Goal: Task Accomplishment & Management: Manage account settings

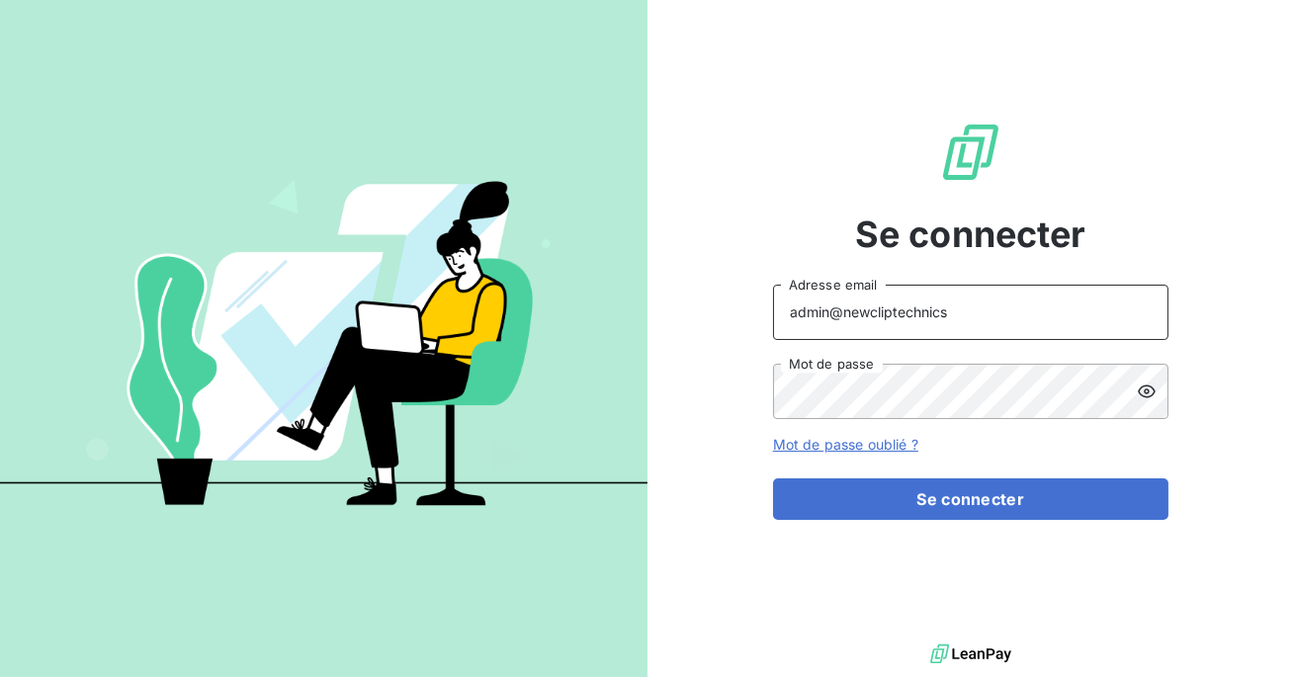
click at [952, 311] on input "admin@newcliptechnics" at bounding box center [971, 312] width 396 height 55
type input "admin@talenzalteisiledefrance"
click at [911, 521] on div "Se connecter admin@talenzalteisiledefrance Adresse email Mot de passe Mot de pa…" at bounding box center [971, 320] width 396 height 640
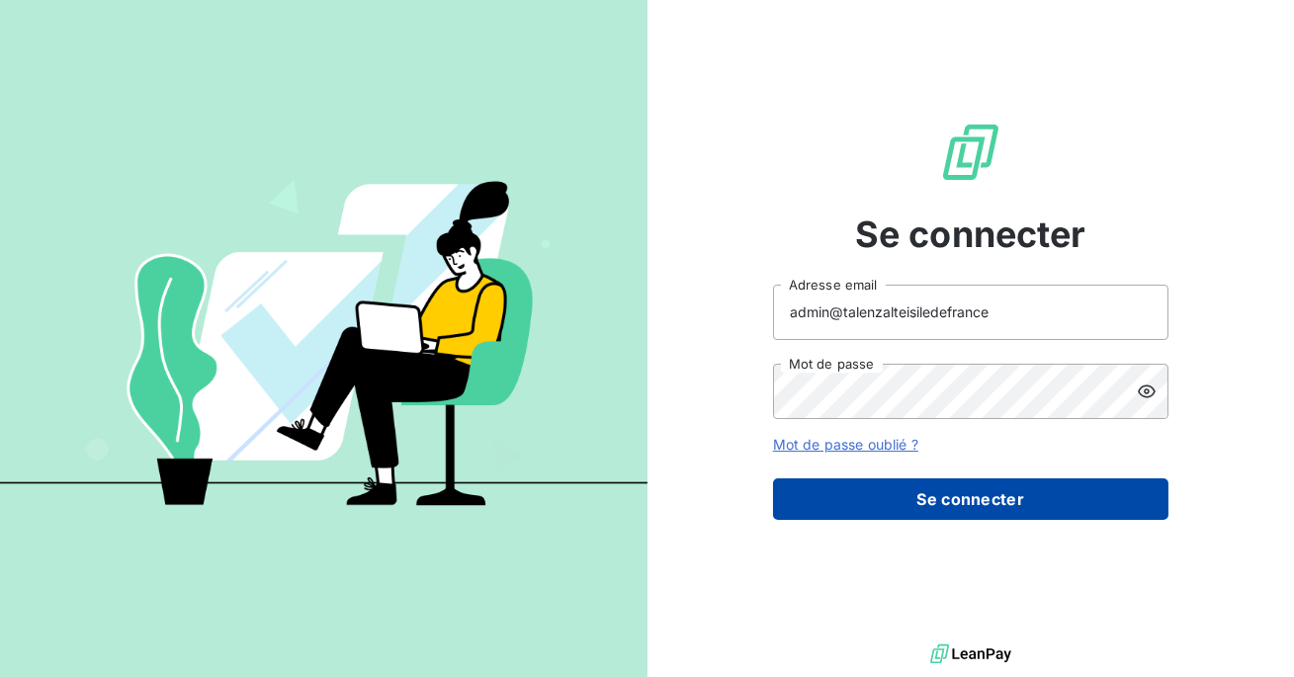
click at [904, 505] on button "Se connecter" at bounding box center [971, 500] width 396 height 42
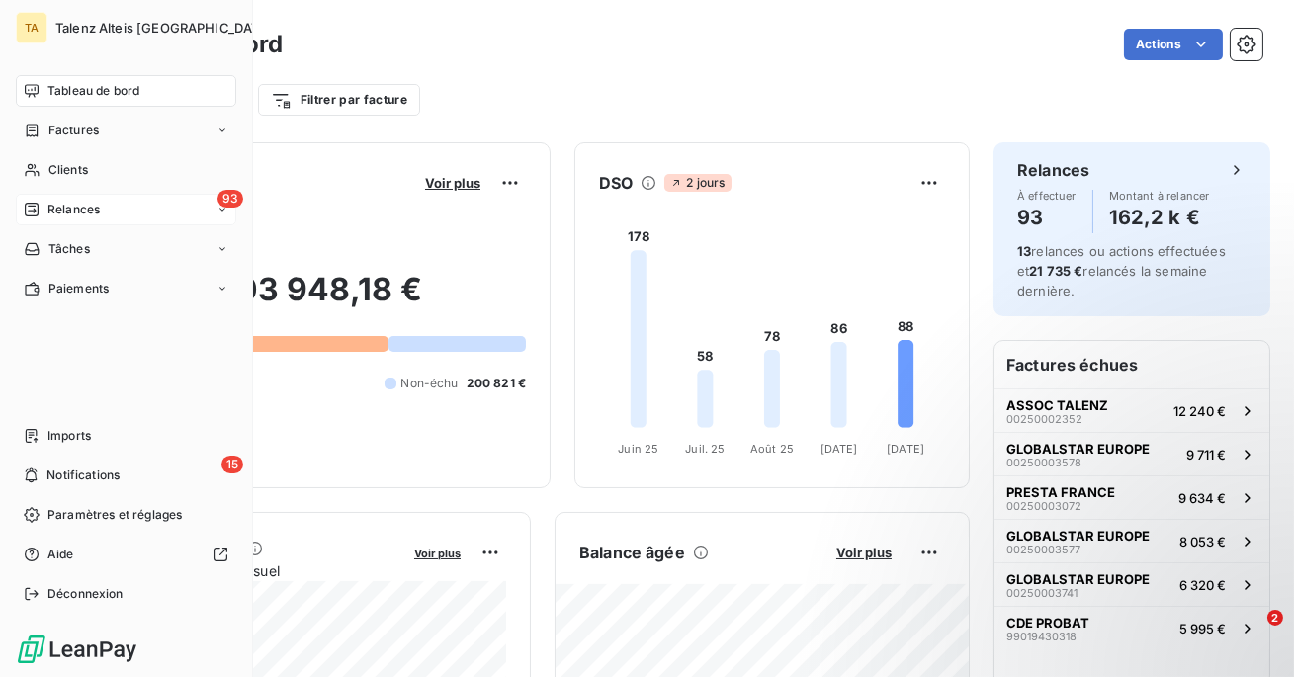
click at [122, 194] on div "93 Relances" at bounding box center [126, 210] width 221 height 32
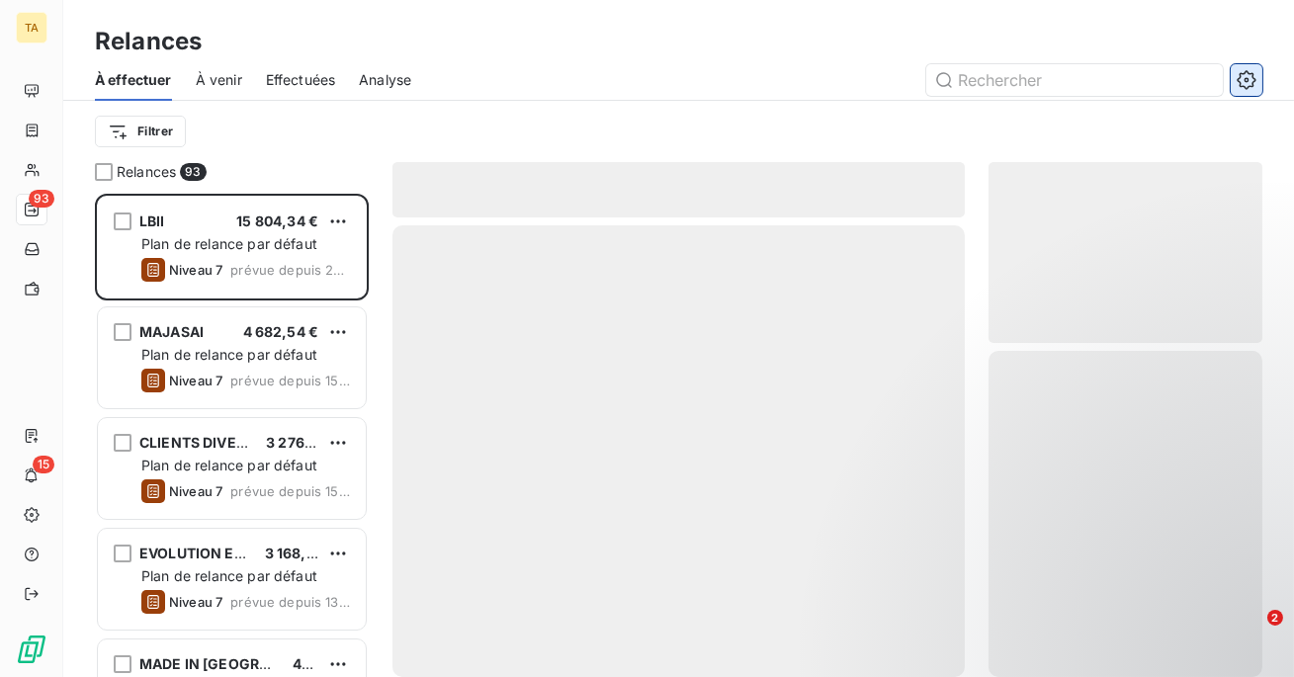
scroll to position [484, 274]
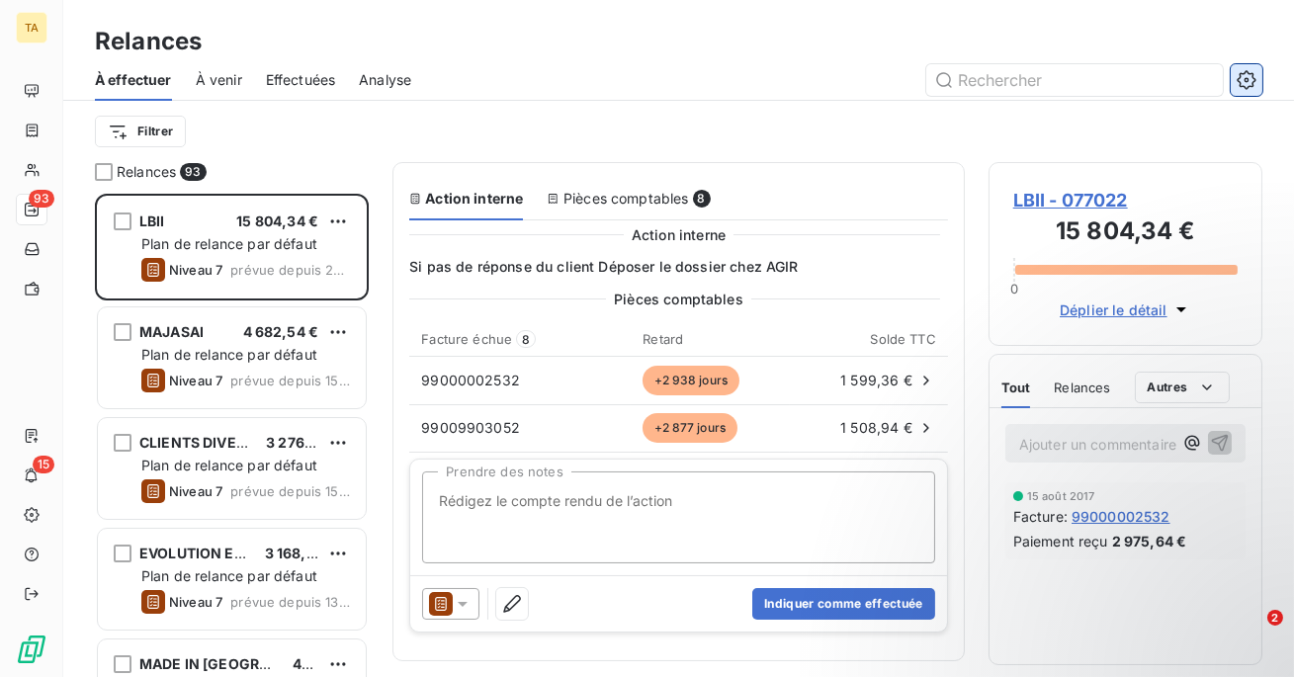
click at [1249, 74] on icon "button" at bounding box center [1247, 80] width 20 height 20
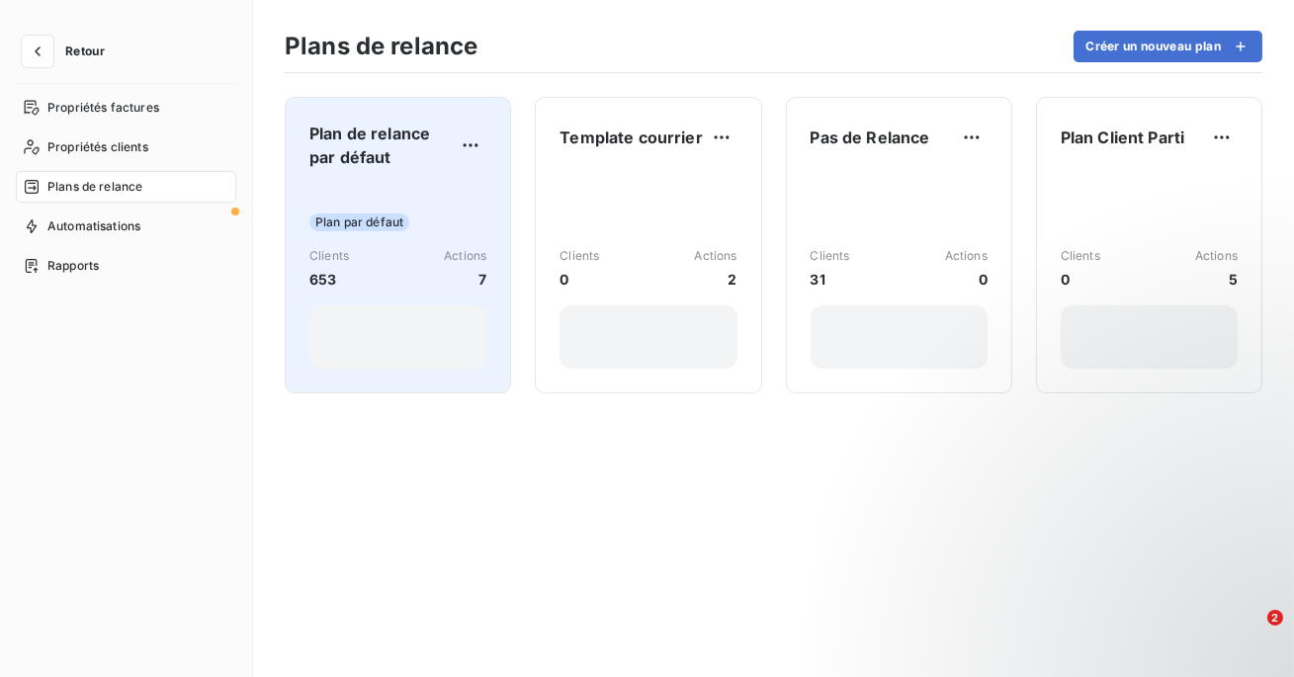
click at [358, 289] on div "Clients 653 Actions 7" at bounding box center [398, 268] width 177 height 43
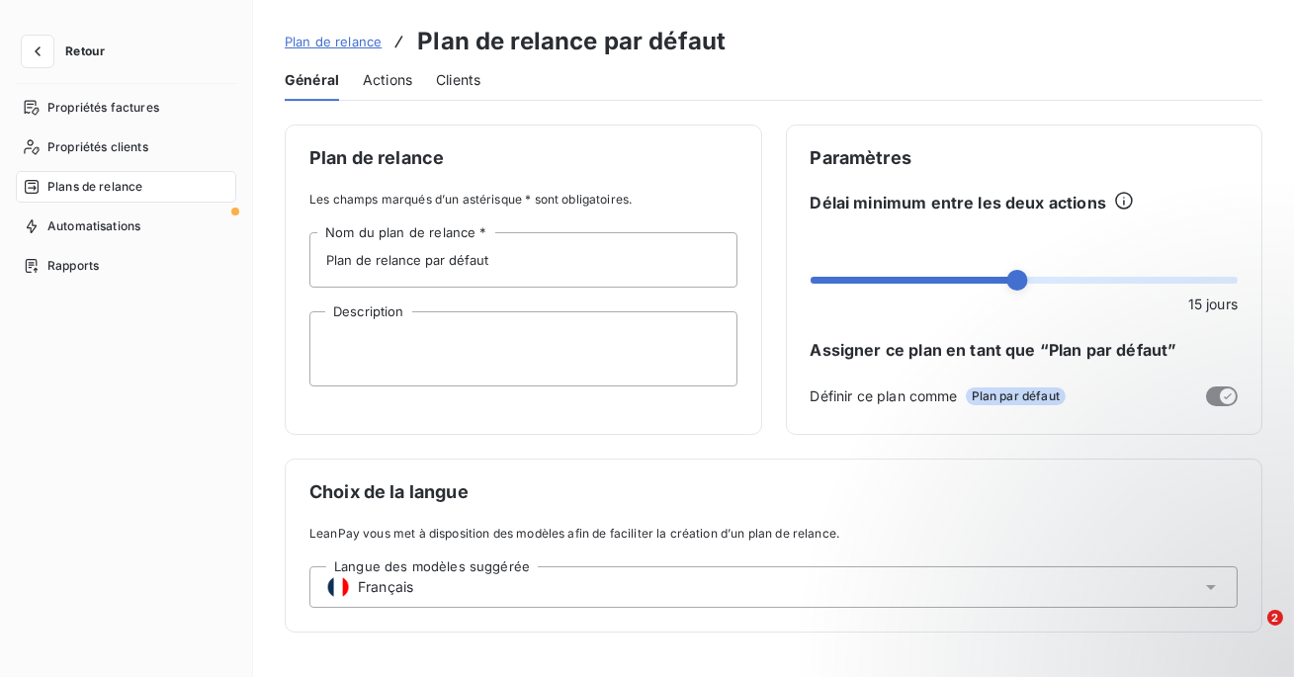
click at [386, 89] on span "Actions" at bounding box center [387, 80] width 49 height 20
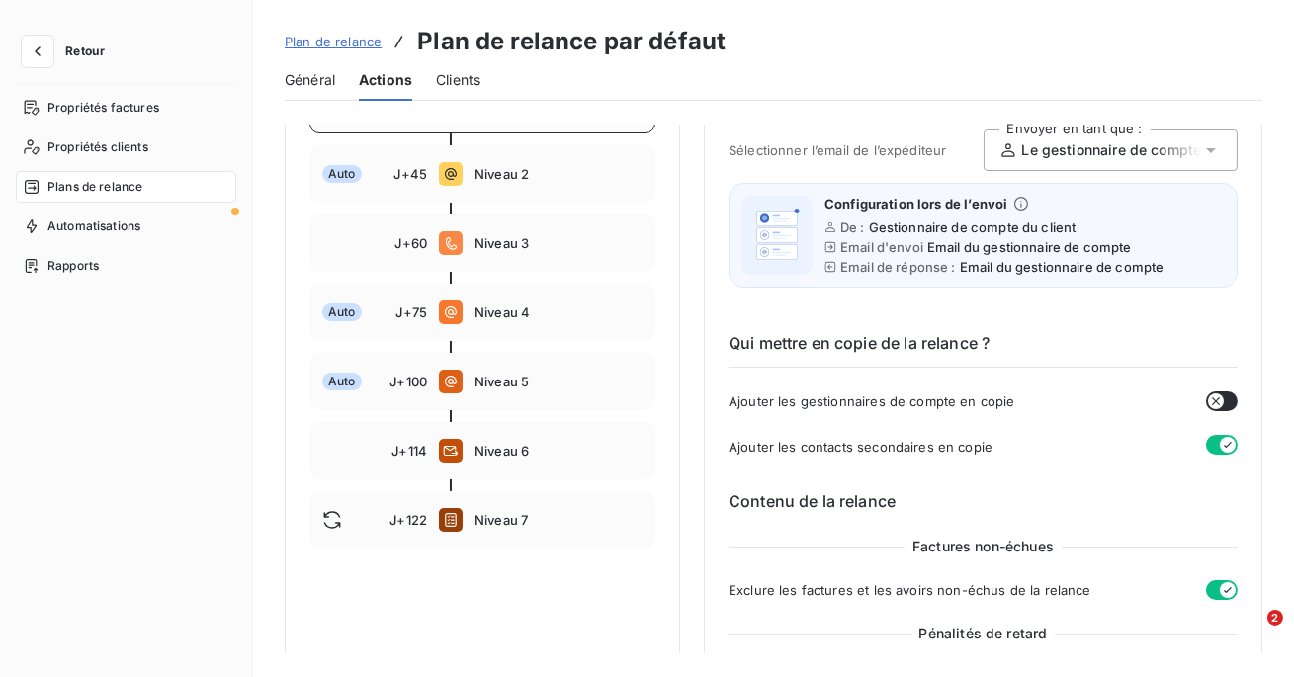
scroll to position [310, 0]
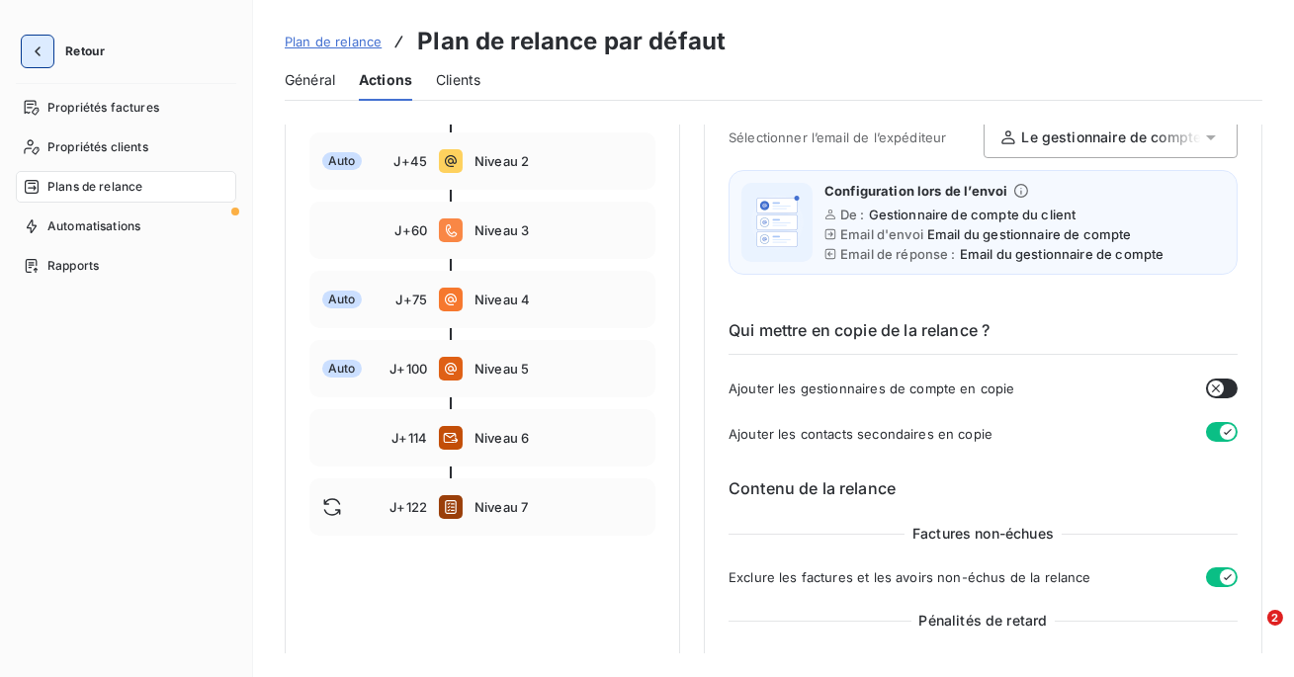
click at [36, 57] on icon "button" at bounding box center [38, 52] width 20 height 20
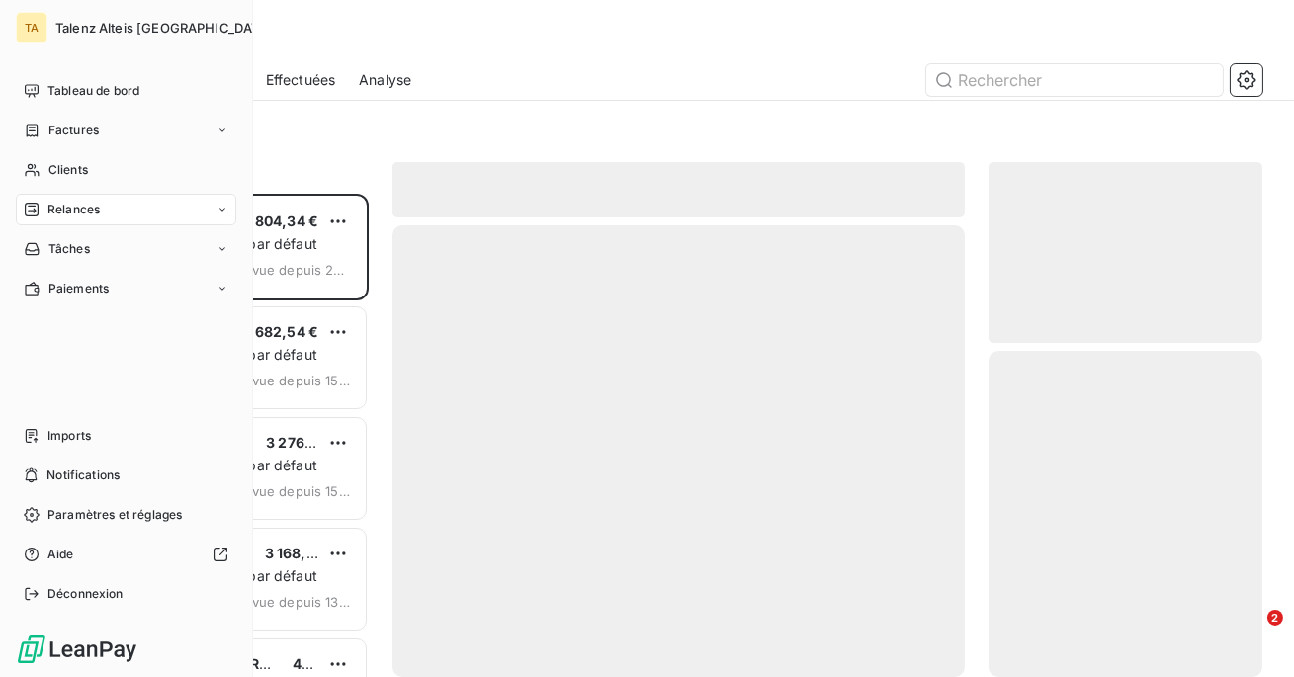
scroll to position [484, 274]
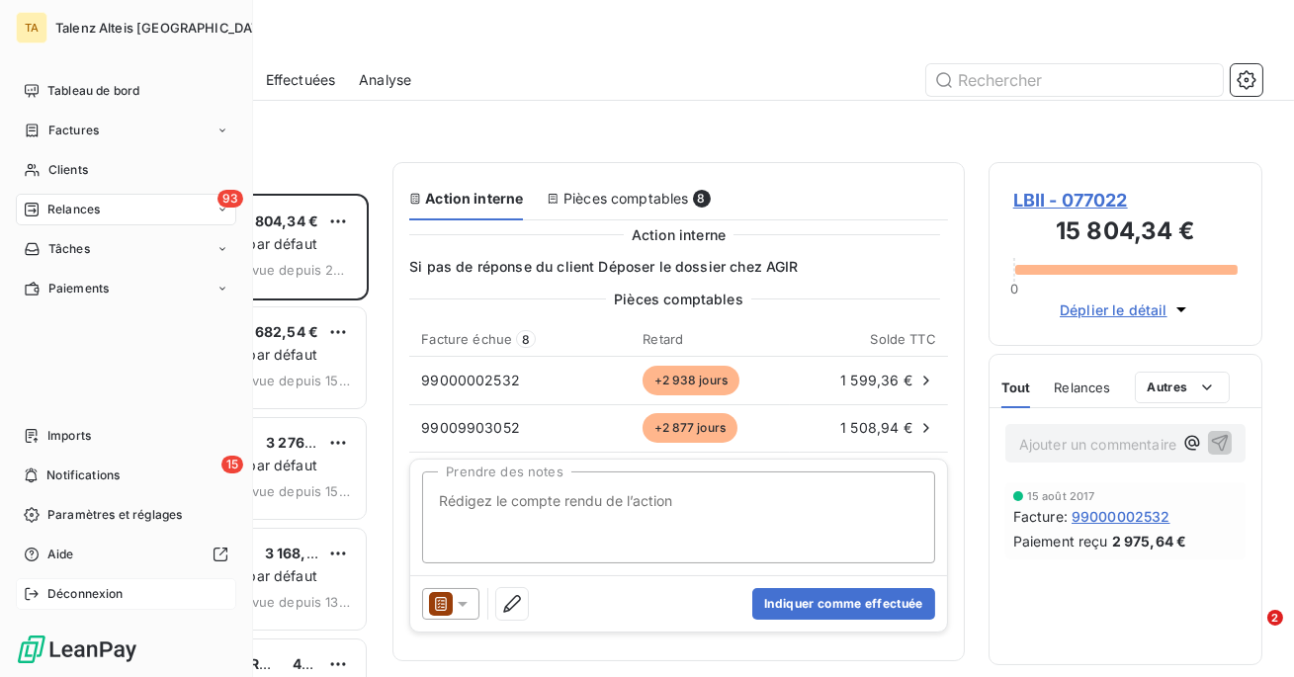
click at [42, 587] on div "Déconnexion" at bounding box center [126, 594] width 221 height 32
